Goal: Task Accomplishment & Management: Complete application form

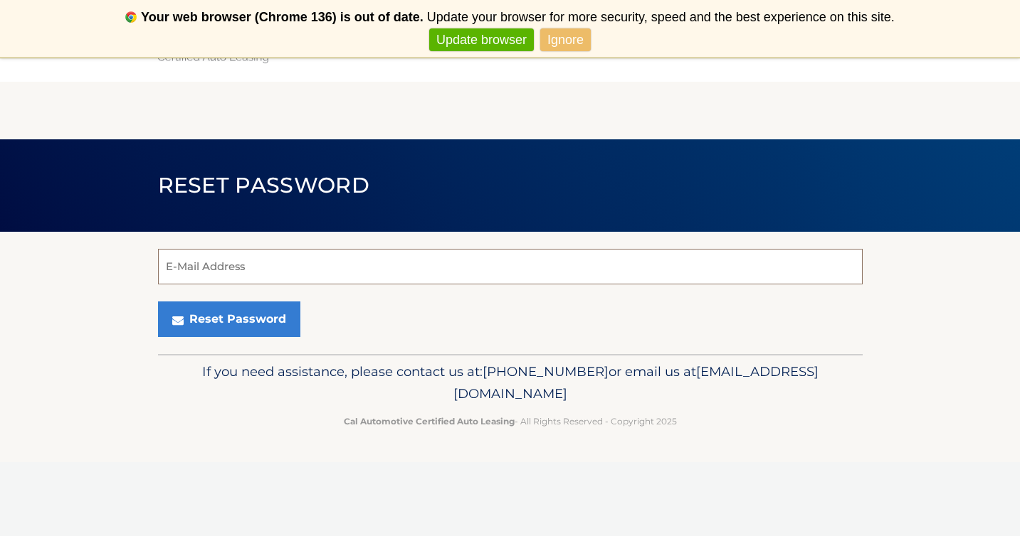
click at [341, 265] on input "E-Mail Address" at bounding box center [510, 267] width 704 height 36
type input "v"
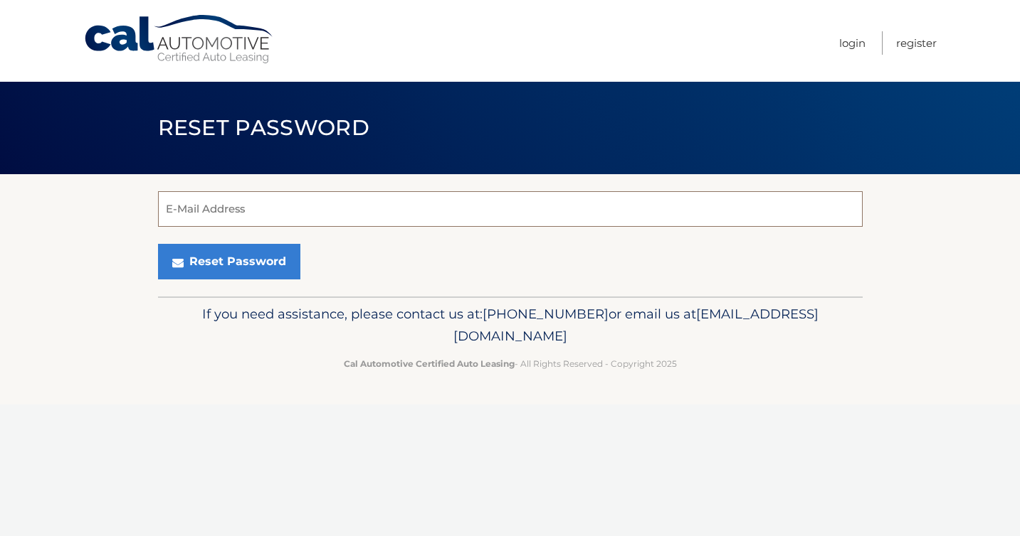
click at [398, 206] on input "E-Mail Address" at bounding box center [510, 209] width 704 height 36
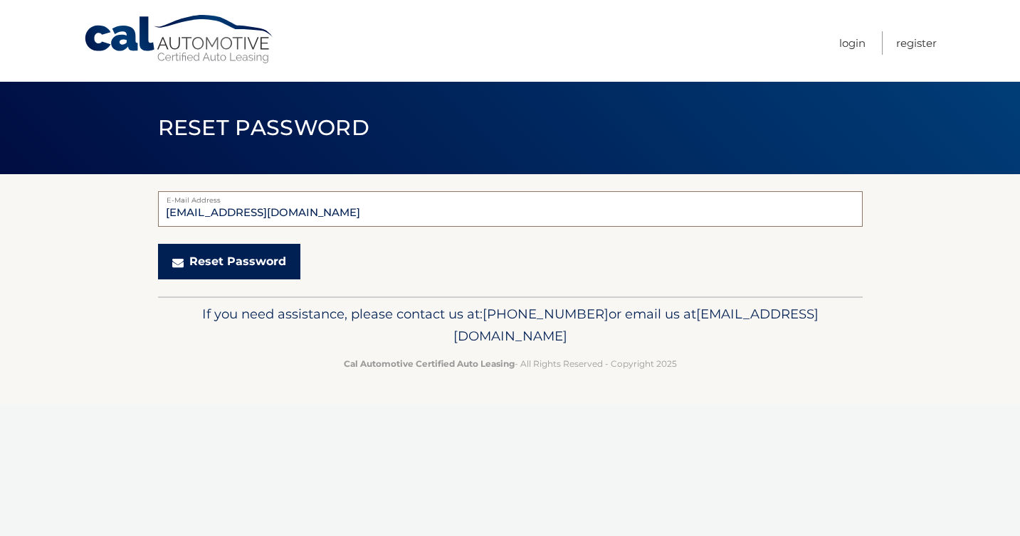
type input "[EMAIL_ADDRESS][DOMAIN_NAME]"
click at [240, 265] on button "Reset Password" at bounding box center [229, 262] width 142 height 36
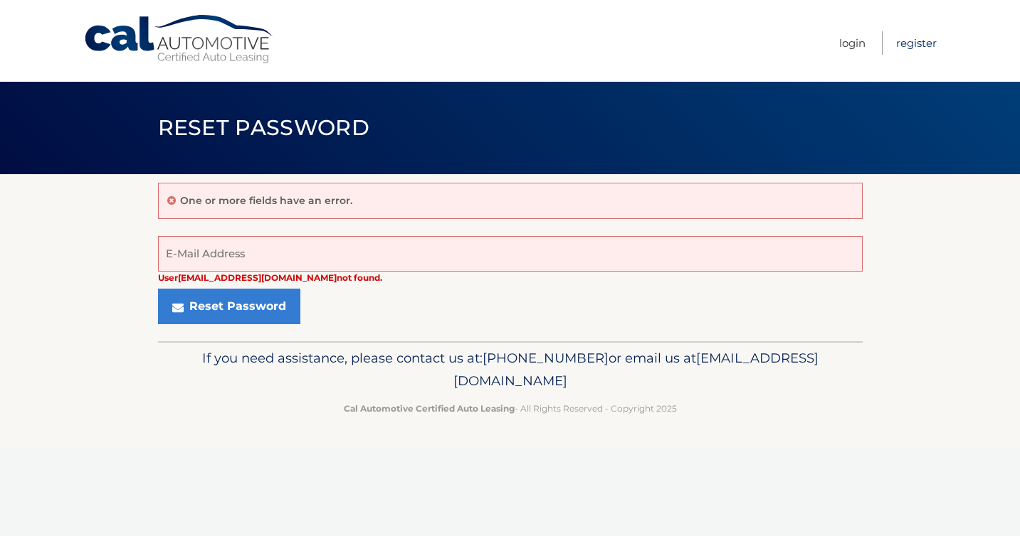
click at [914, 42] on link "Register" at bounding box center [916, 42] width 41 height 23
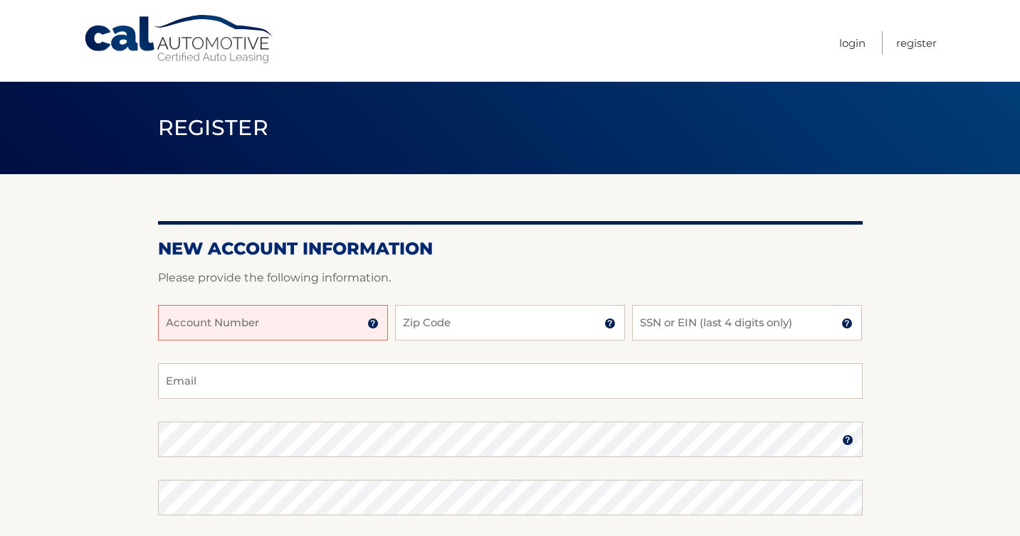
click at [286, 323] on input "Account Number" at bounding box center [273, 323] width 230 height 36
type input "44455599285"
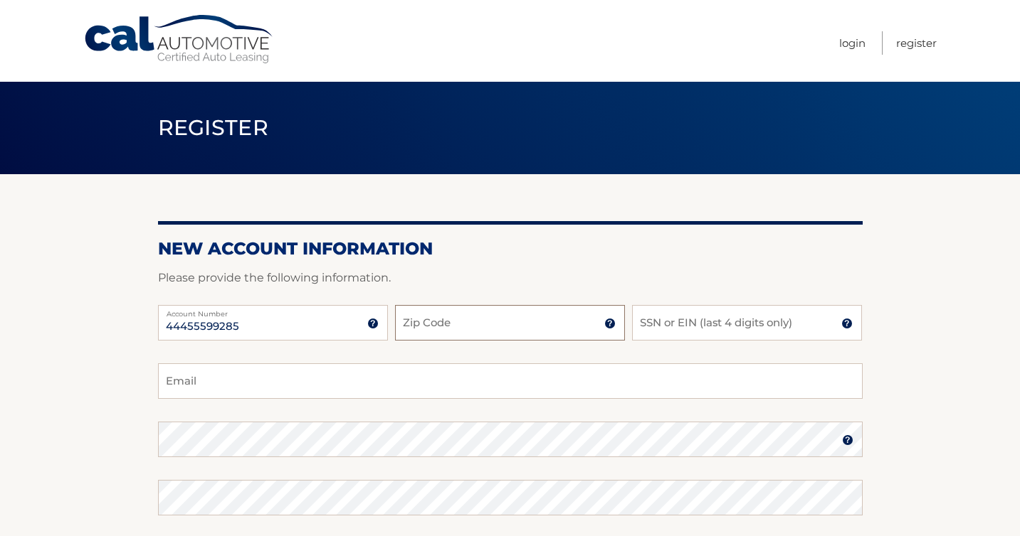
click at [481, 324] on input "Zip Code" at bounding box center [510, 323] width 230 height 36
type input "10304"
click at [694, 314] on input "SSN or EIN (last 4 digits only)" at bounding box center [747, 323] width 230 height 36
type input "8735"
click at [597, 386] on input "Email" at bounding box center [510, 382] width 704 height 36
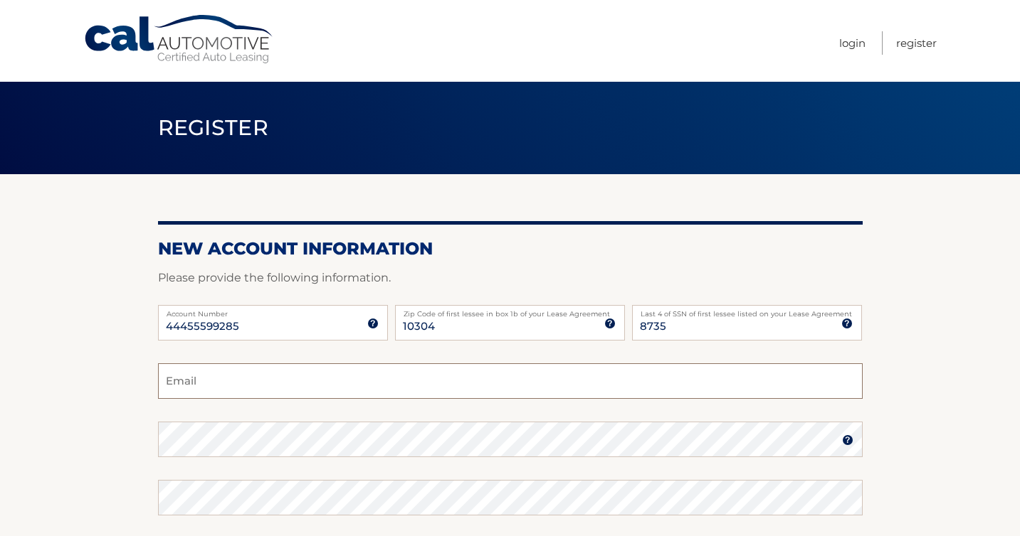
type input "viktoriyamoldovan@yahoo.com"
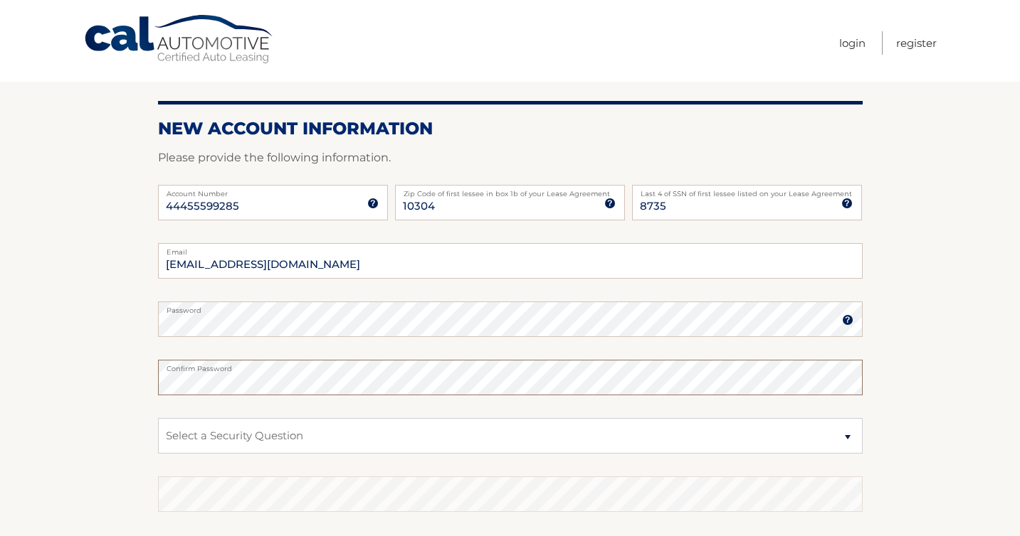
scroll to position [144, 0]
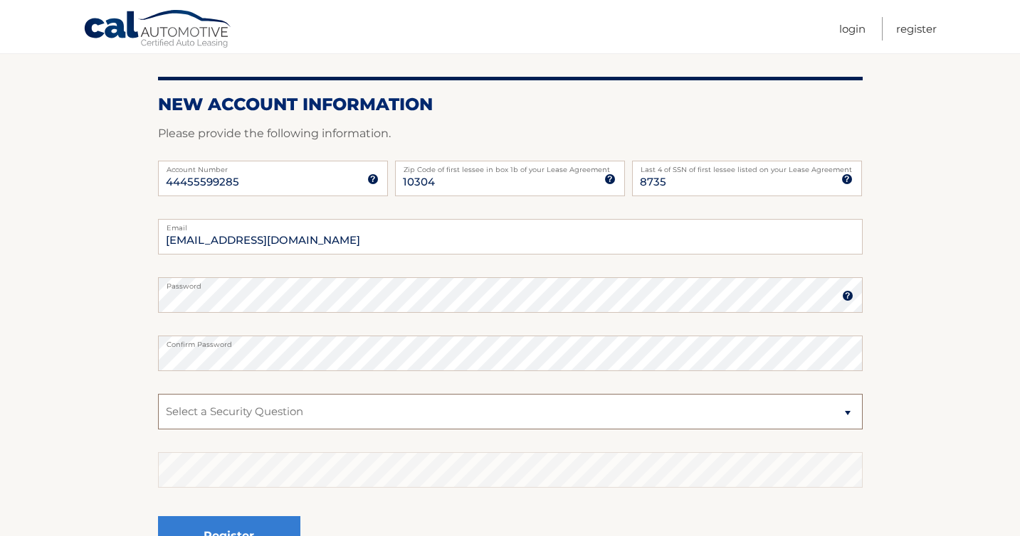
click at [502, 414] on select "Select a Security Question What was the name of your elementary school? What is…" at bounding box center [510, 412] width 704 height 36
select select "5"
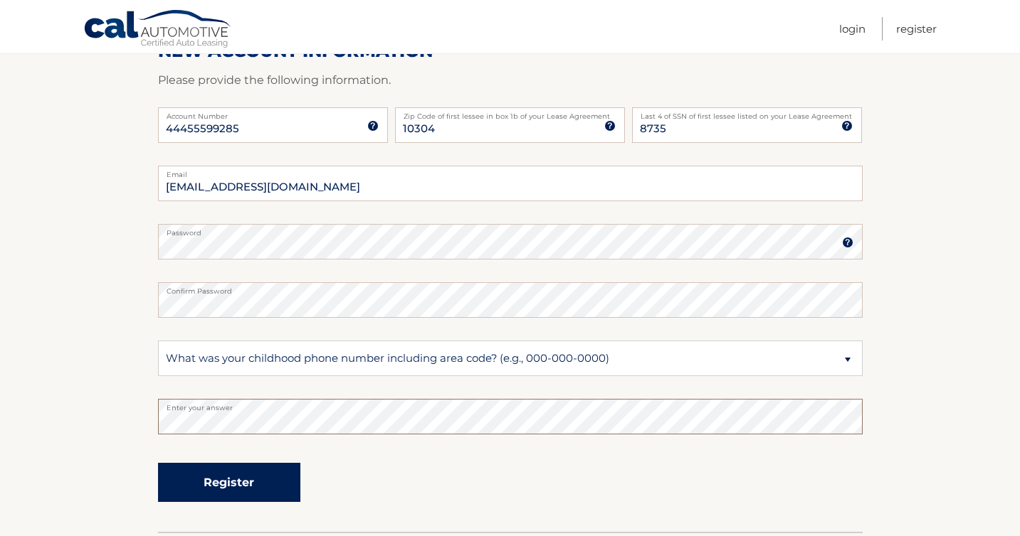
scroll to position [198, 0]
click at [243, 485] on button "Register" at bounding box center [229, 481] width 142 height 39
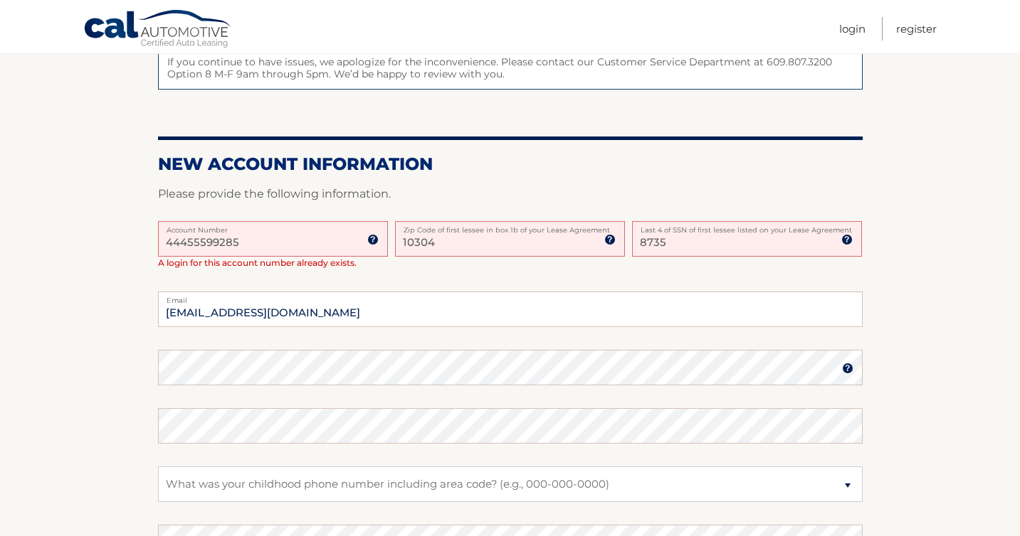
scroll to position [257, 0]
click at [442, 316] on input "viktoriyamoldovan@yahoo.com" at bounding box center [510, 310] width 704 height 36
type input "v"
type input "[EMAIL_ADDRESS][DOMAIN_NAME]"
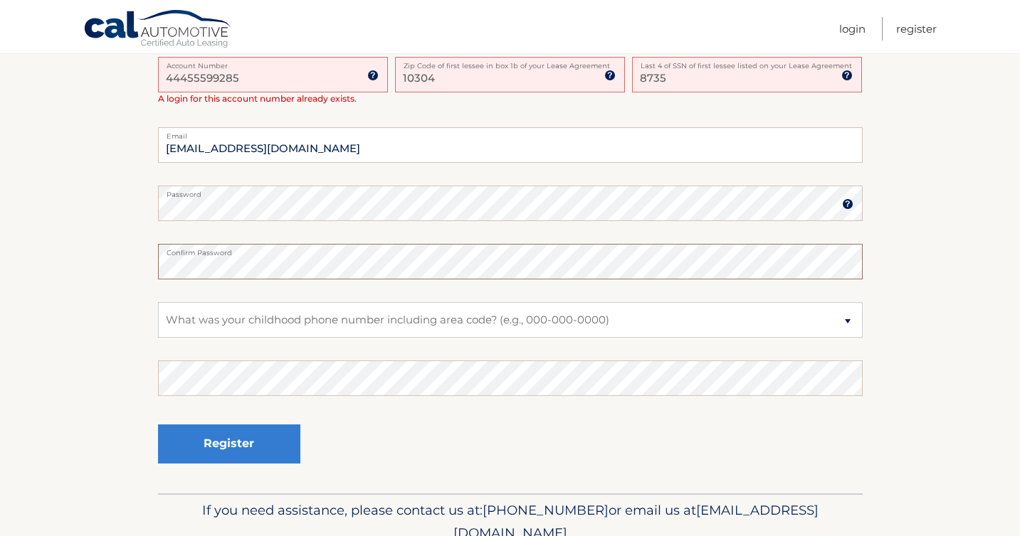
scroll to position [423, 0]
click at [847, 319] on select "Select a Security Question What was the name of your elementary school? What is…" at bounding box center [510, 320] width 704 height 36
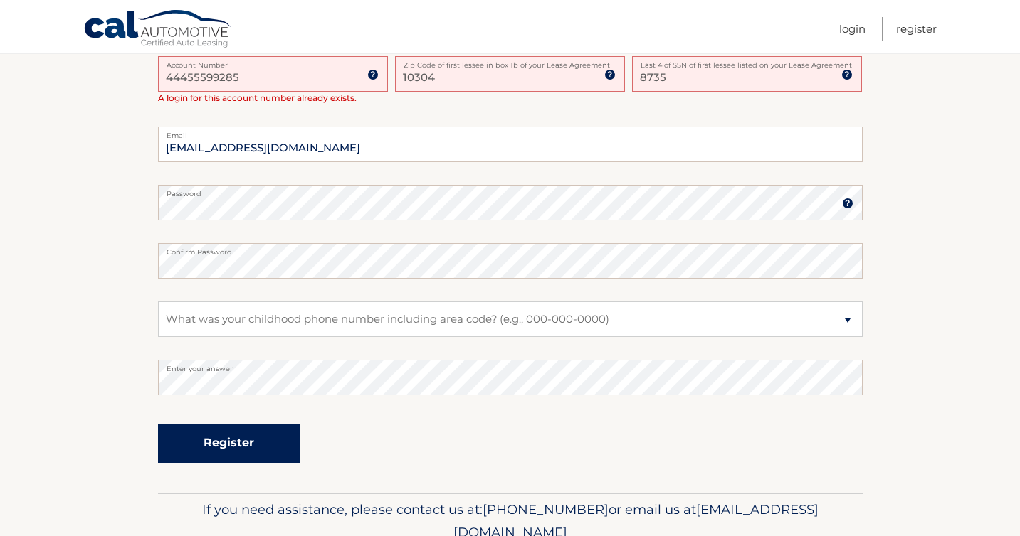
click at [243, 443] on button "Register" at bounding box center [229, 443] width 142 height 39
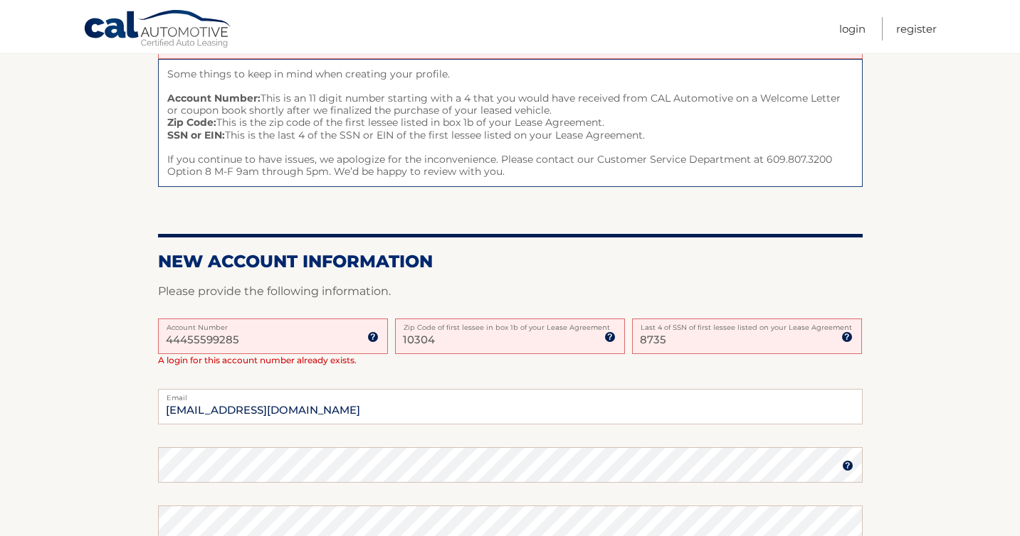
scroll to position [165, 0]
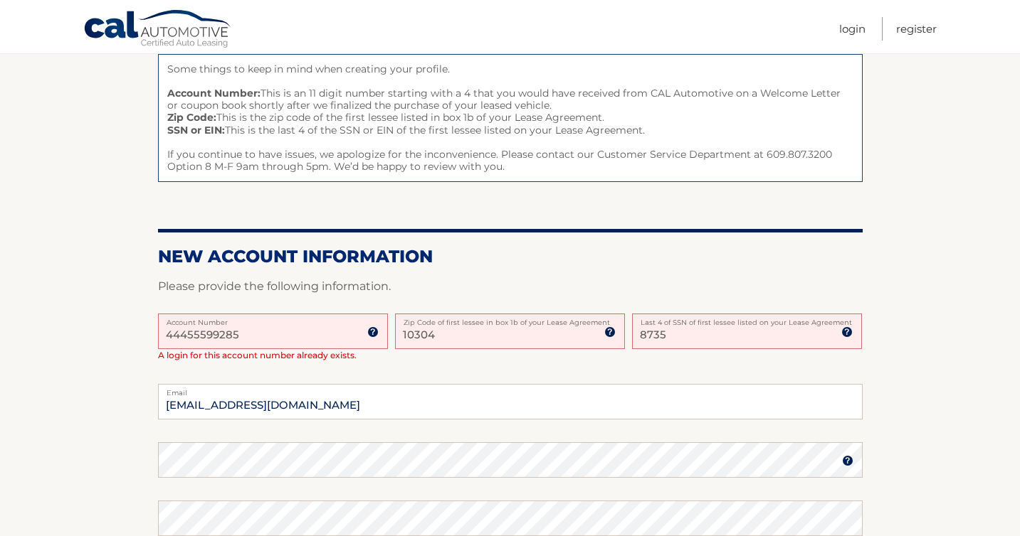
click at [373, 335] on img at bounding box center [372, 332] width 11 height 11
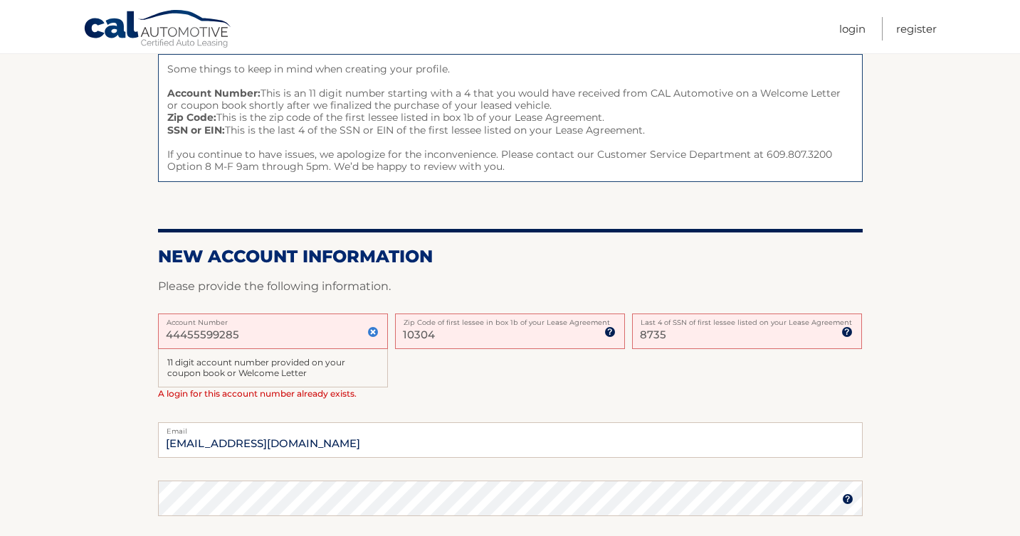
click at [263, 334] on input "44455599285" at bounding box center [273, 332] width 230 height 36
type input "4"
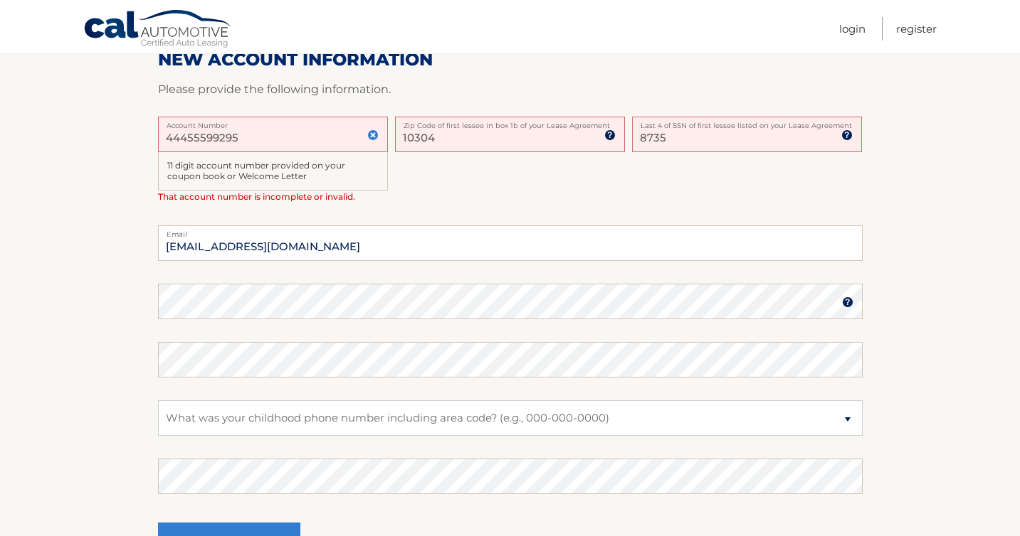
scroll to position [346, 0]
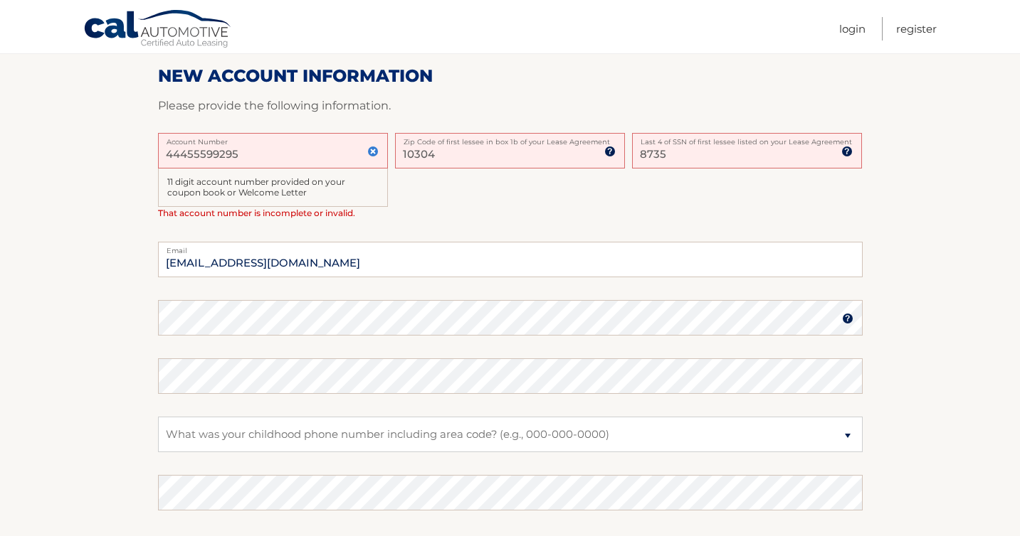
type input "44455599295"
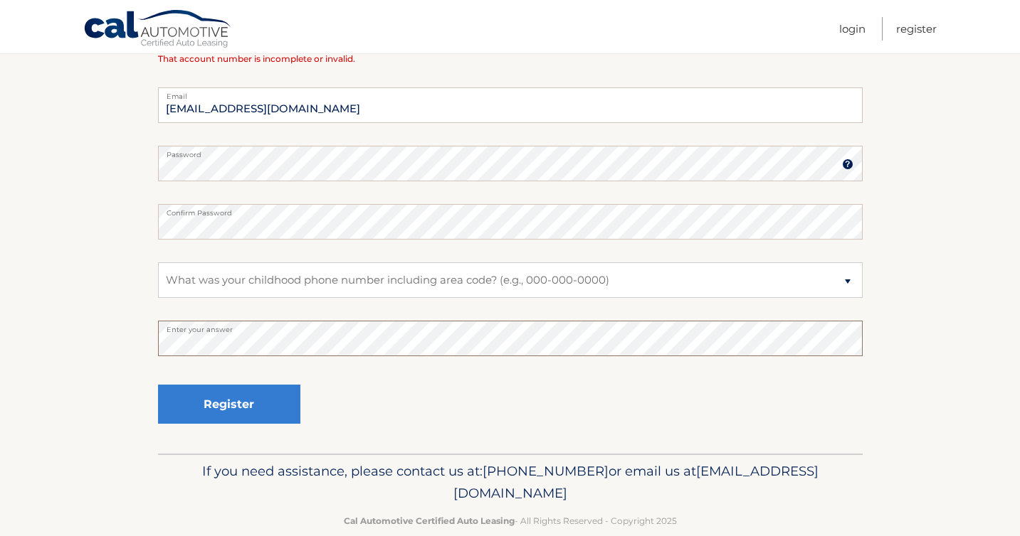
scroll to position [502, 0]
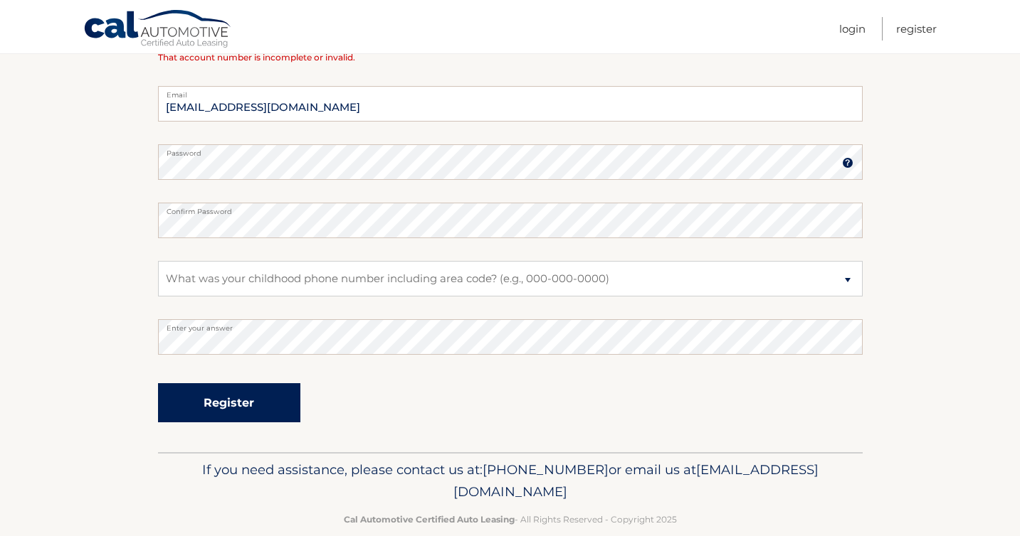
click at [263, 409] on button "Register" at bounding box center [229, 402] width 142 height 39
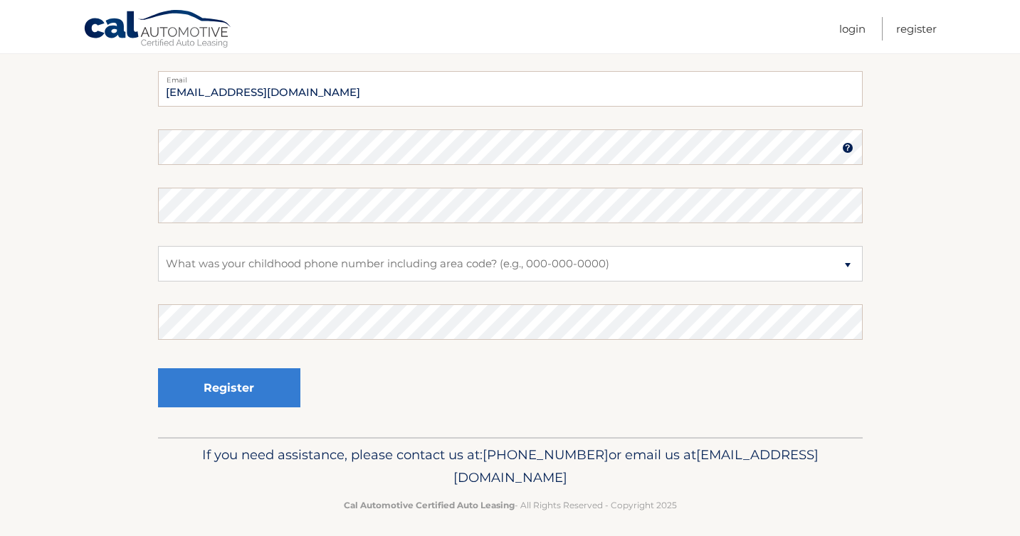
scroll to position [497, 0]
